Goal: Information Seeking & Learning: Learn about a topic

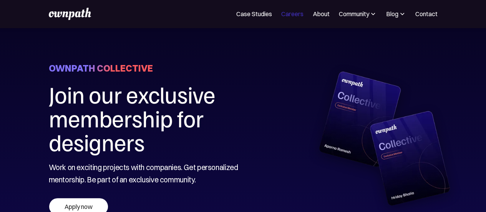
click at [289, 14] on link "Careers" at bounding box center [292, 13] width 22 height 9
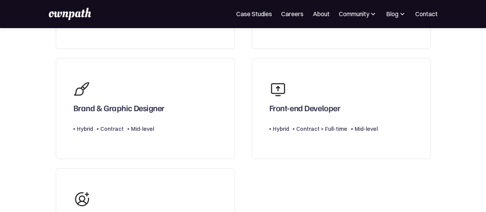
scroll to position [38, 0]
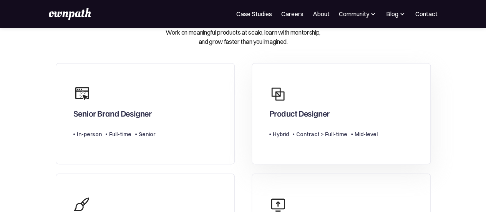
click at [337, 117] on div "Product Designer" at bounding box center [324, 100] width 108 height 35
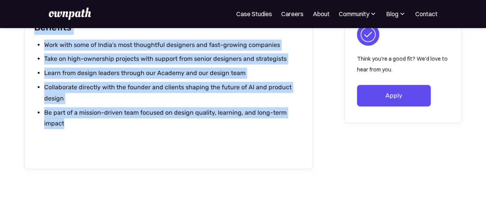
scroll to position [884, 0]
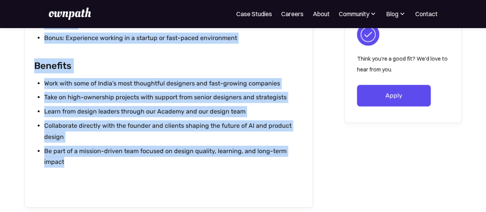
drag, startPoint x: 33, startPoint y: 91, endPoint x: 232, endPoint y: 160, distance: 210.9
copy div "Loremips Dolorsi am: Consec 9, 9999 adipisc Elitsed do eiu temporinci utl etdo …"
